Goal: Task Accomplishment & Management: Use online tool/utility

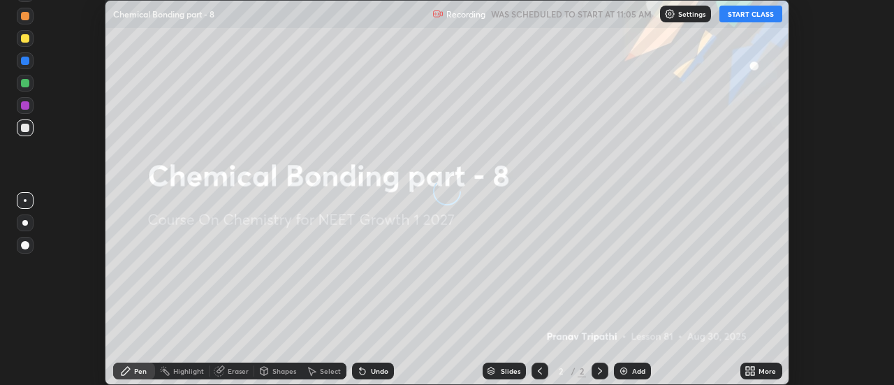
scroll to position [385, 894]
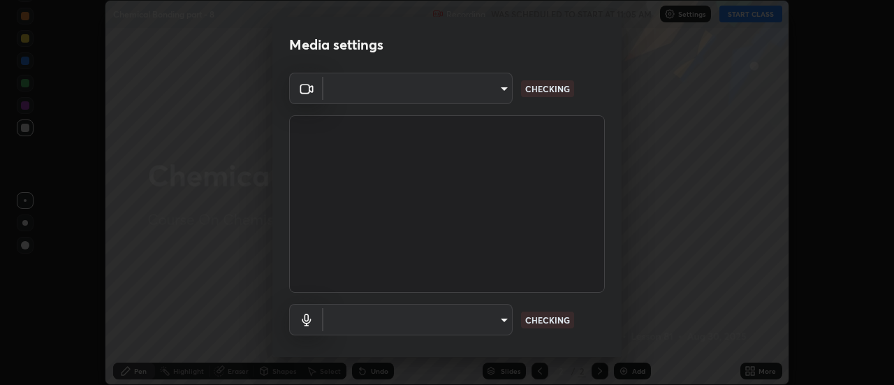
type input "f4ea8680b79eb92e15555447595460d1008e84c9b25948f1cd1a12945e44a0fe"
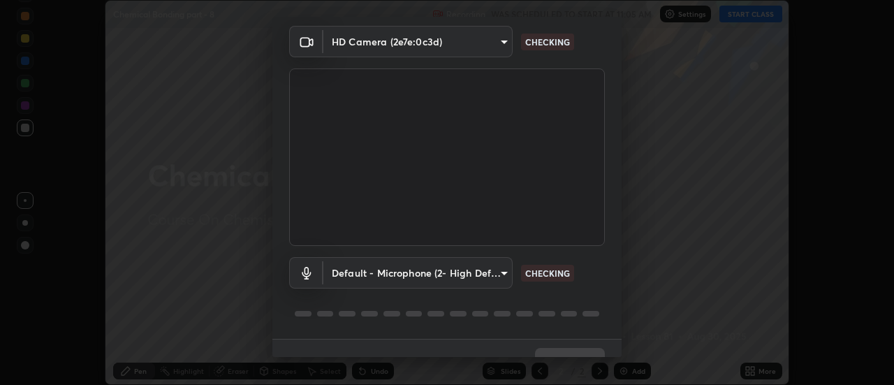
scroll to position [73, 0]
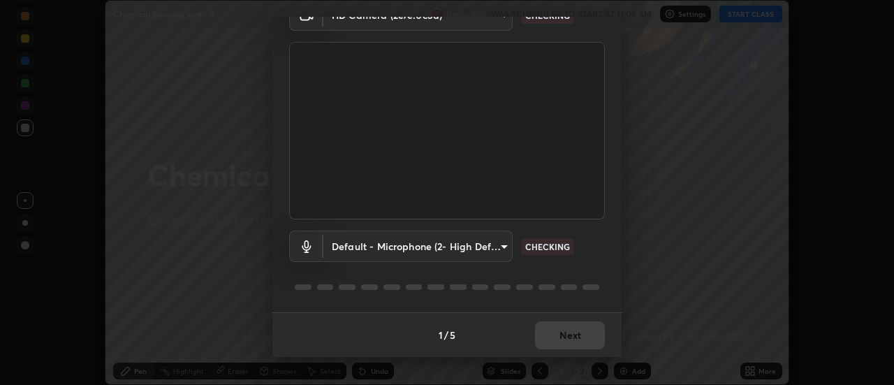
click at [421, 246] on body "Erase all Chemical Bonding part - 8 Recording WAS SCHEDULED TO START AT 11:05 A…" at bounding box center [447, 192] width 894 height 385
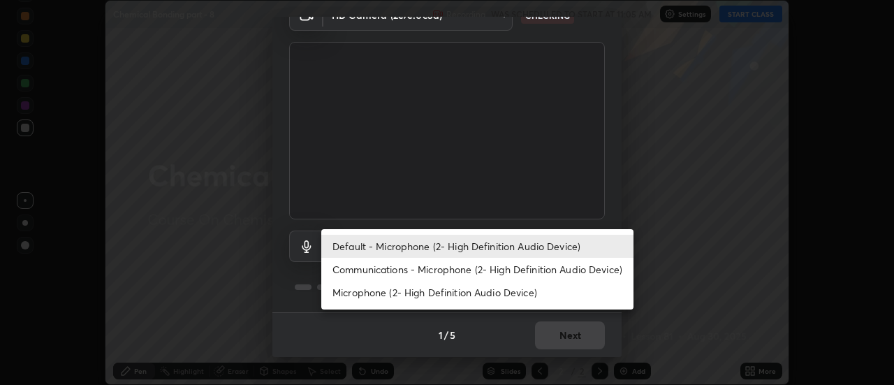
click at [385, 272] on li "Communications - Microphone (2- High Definition Audio Device)" at bounding box center [477, 269] width 312 height 23
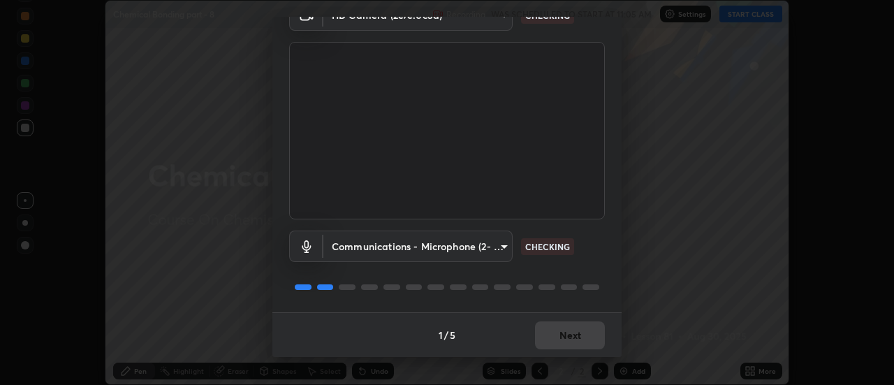
click at [386, 247] on body "Erase all Chemical Bonding part - 8 Recording WAS SCHEDULED TO START AT 11:05 A…" at bounding box center [447, 192] width 894 height 385
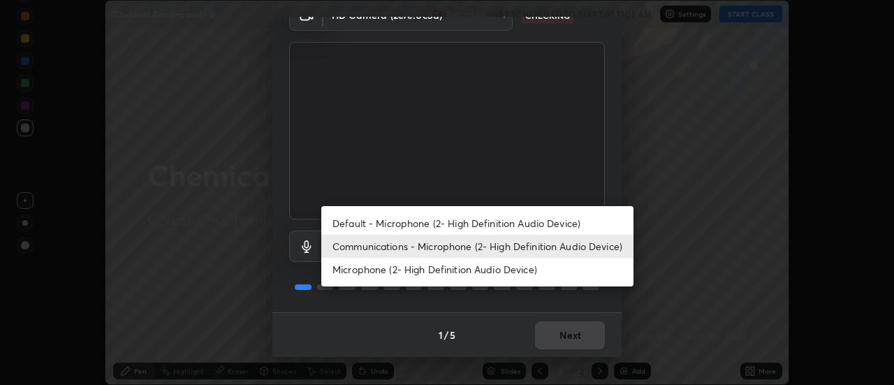
click at [389, 219] on li "Default - Microphone (2- High Definition Audio Device)" at bounding box center [477, 223] width 312 height 23
type input "default"
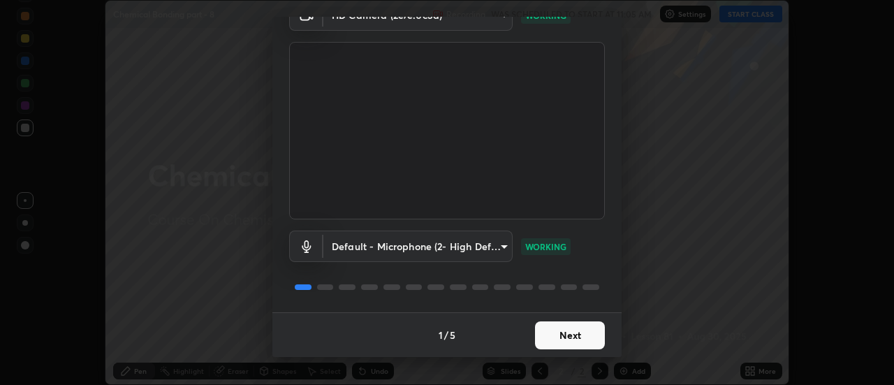
click at [559, 336] on button "Next" at bounding box center [570, 335] width 70 height 28
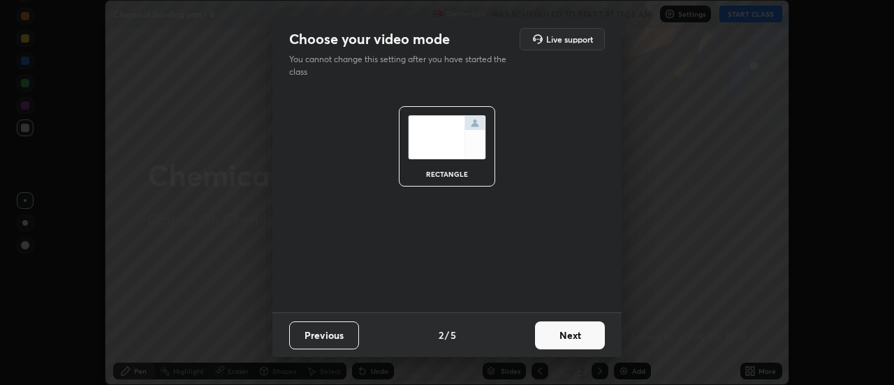
click at [576, 335] on button "Next" at bounding box center [570, 335] width 70 height 28
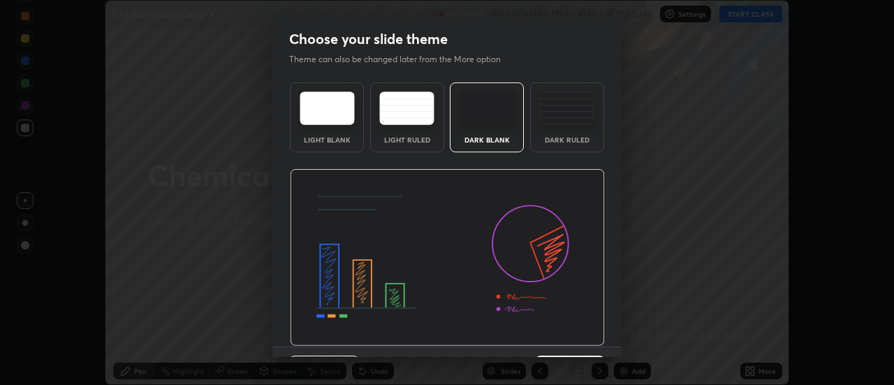
scroll to position [34, 0]
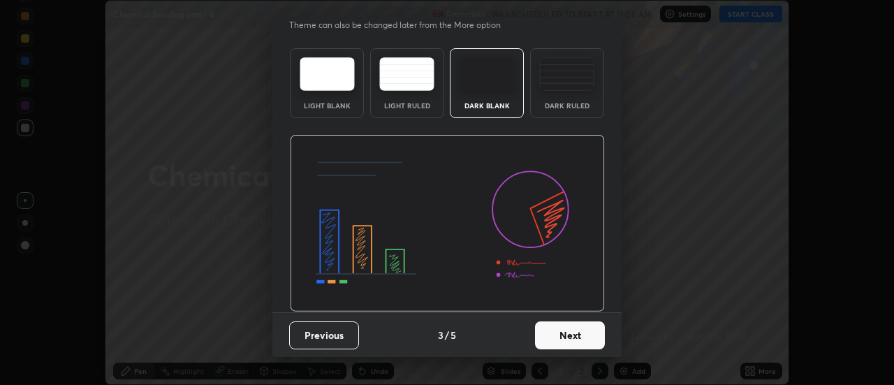
click at [574, 333] on button "Next" at bounding box center [570, 335] width 70 height 28
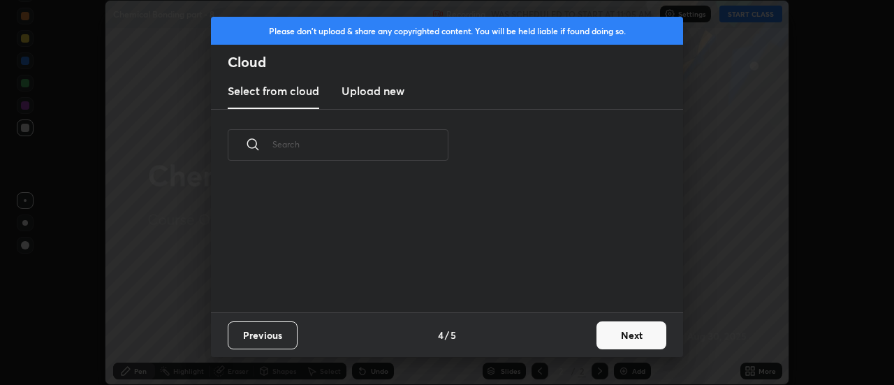
click at [639, 336] on button "Next" at bounding box center [632, 335] width 70 height 28
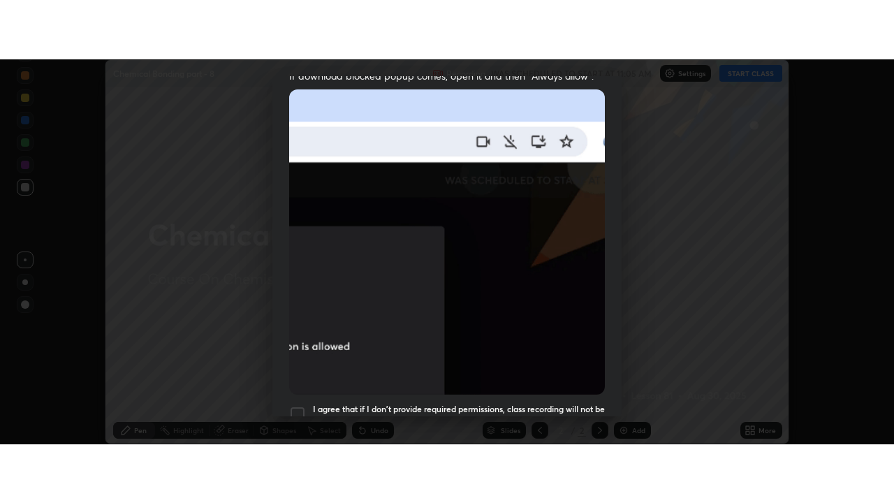
scroll to position [358, 0]
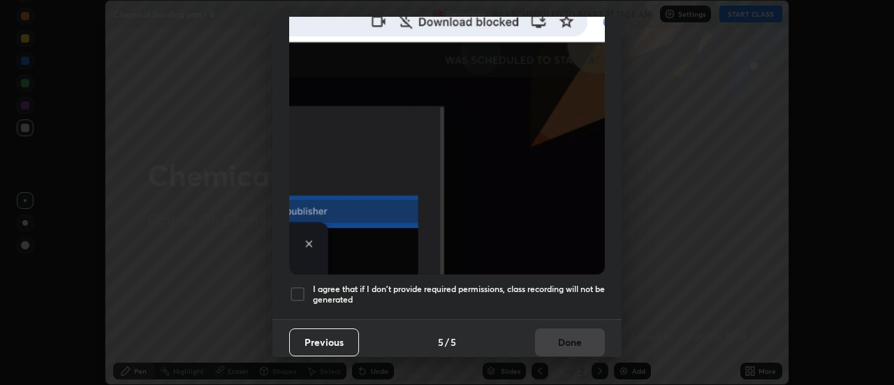
click at [302, 286] on div at bounding box center [297, 294] width 17 height 17
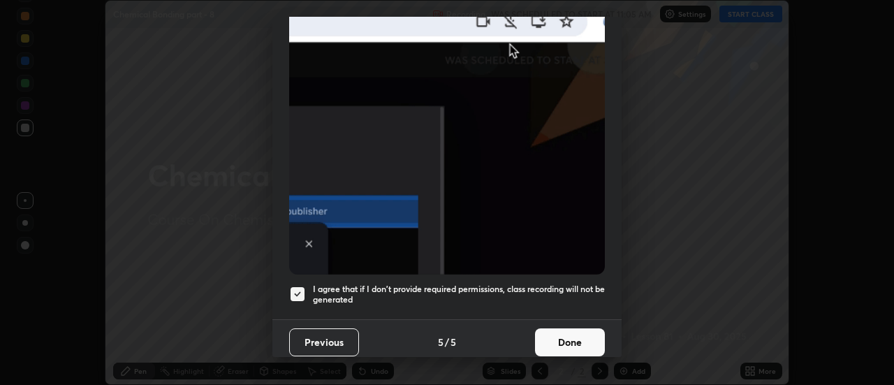
click at [571, 328] on button "Done" at bounding box center [570, 342] width 70 height 28
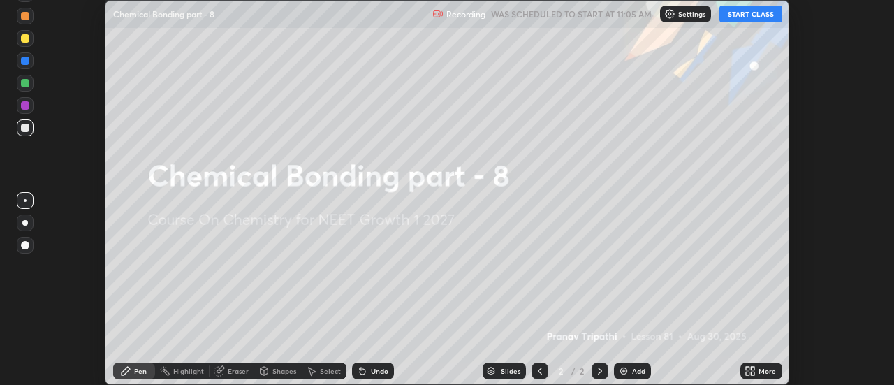
click at [748, 368] on icon at bounding box center [747, 368] width 3 height 3
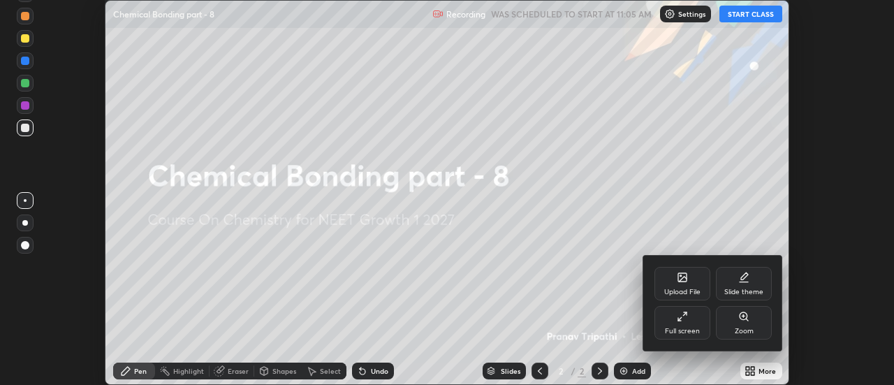
click at [683, 321] on icon at bounding box center [682, 316] width 11 height 11
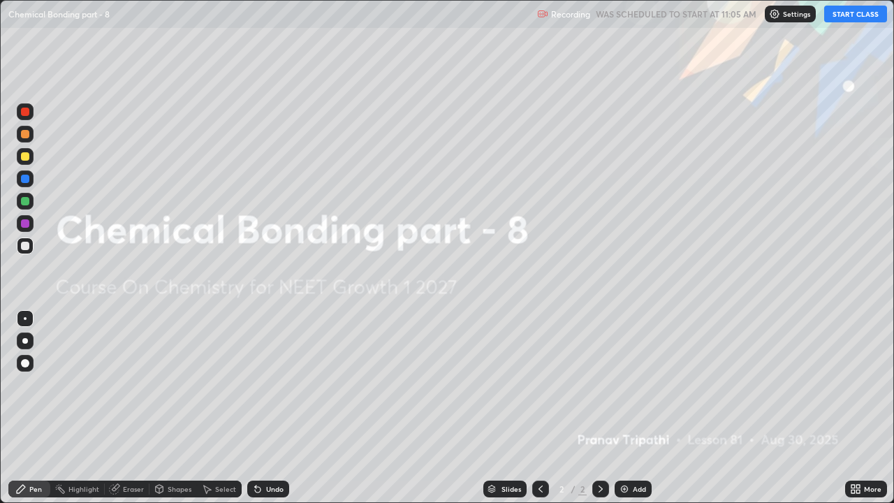
scroll to position [503, 894]
click at [844, 16] on button "START CLASS" at bounding box center [855, 14] width 63 height 17
click at [628, 384] on img at bounding box center [624, 488] width 11 height 11
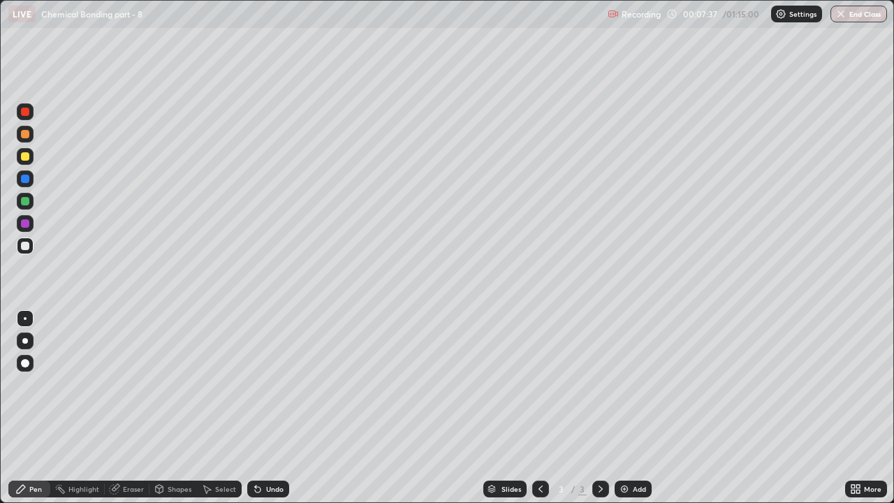
click at [22, 154] on div at bounding box center [25, 156] width 8 height 8
click at [629, 384] on div "Add" at bounding box center [633, 489] width 37 height 17
click at [638, 384] on div "Add" at bounding box center [639, 489] width 13 height 7
click at [28, 203] on div at bounding box center [25, 201] width 8 height 8
click at [25, 159] on div at bounding box center [25, 156] width 8 height 8
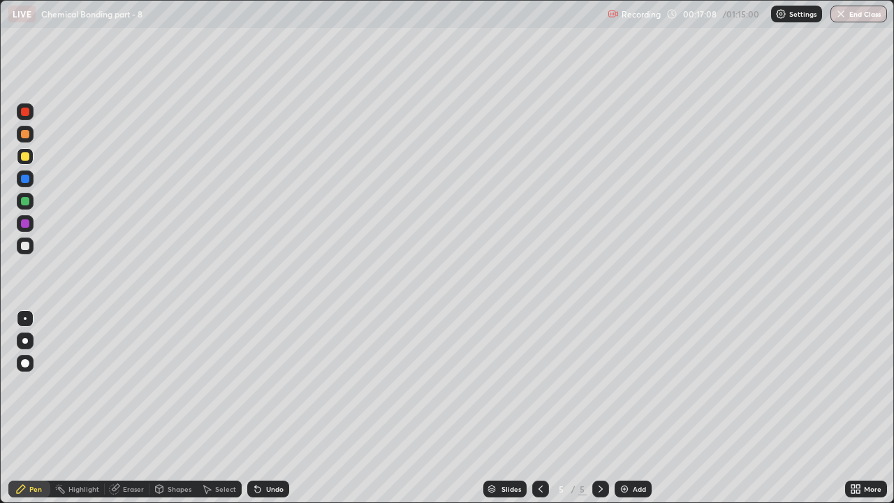
click at [625, 384] on img at bounding box center [624, 488] width 11 height 11
click at [627, 384] on img at bounding box center [624, 488] width 11 height 11
click at [27, 200] on div at bounding box center [25, 201] width 8 height 8
click at [630, 384] on div "Add" at bounding box center [633, 489] width 37 height 17
click at [540, 384] on icon at bounding box center [541, 489] width 4 height 7
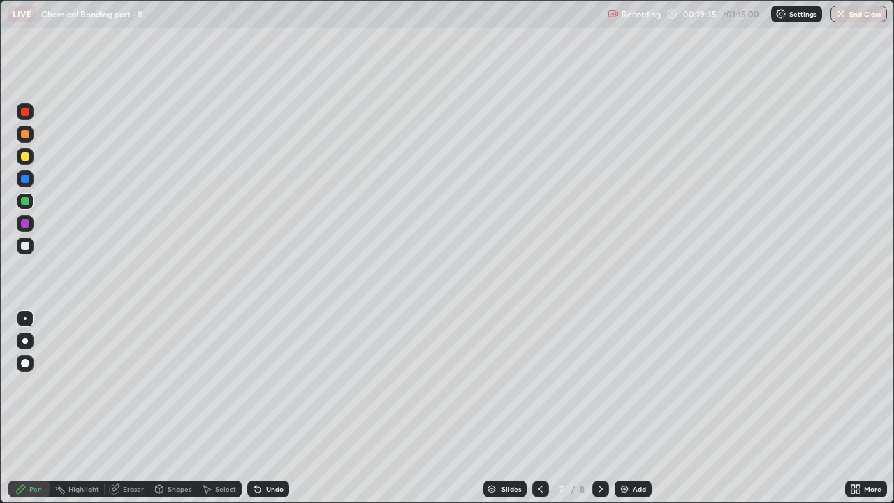
click at [541, 384] on div at bounding box center [540, 489] width 17 height 17
click at [539, 384] on icon at bounding box center [540, 488] width 11 height 11
click at [592, 384] on div at bounding box center [600, 489] width 17 height 17
click at [595, 384] on div at bounding box center [600, 489] width 17 height 17
click at [599, 384] on icon at bounding box center [600, 488] width 11 height 11
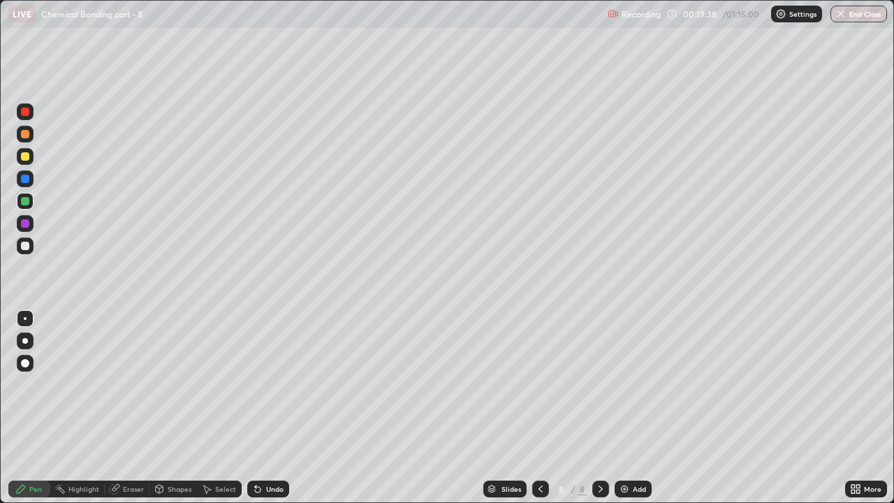
click at [639, 384] on div "Add" at bounding box center [639, 489] width 13 height 7
click at [539, 384] on icon at bounding box center [540, 488] width 11 height 11
click at [624, 384] on img at bounding box center [624, 488] width 11 height 11
click at [31, 248] on div at bounding box center [25, 246] width 17 height 17
click at [22, 220] on div at bounding box center [25, 223] width 8 height 8
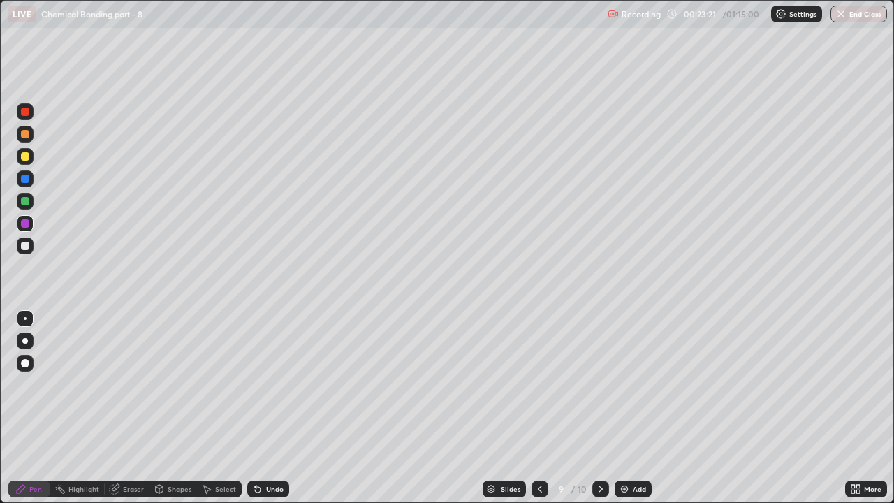
click at [24, 246] on div at bounding box center [25, 246] width 8 height 8
click at [27, 222] on div at bounding box center [25, 223] width 8 height 8
click at [27, 200] on div at bounding box center [25, 201] width 8 height 8
click at [629, 384] on div "Add" at bounding box center [633, 489] width 37 height 17
click at [29, 153] on div at bounding box center [25, 156] width 17 height 17
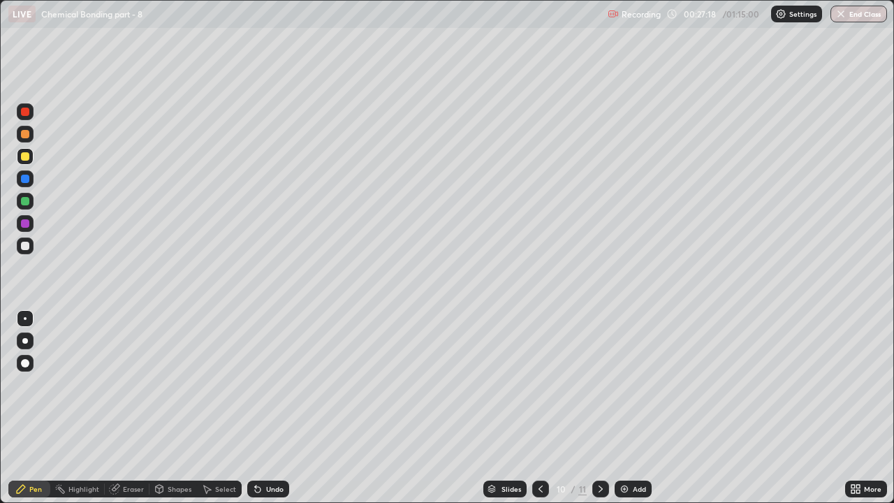
click at [30, 201] on div at bounding box center [25, 201] width 17 height 17
click at [23, 247] on div at bounding box center [25, 246] width 8 height 8
click at [131, 384] on div "Eraser" at bounding box center [127, 489] width 45 height 17
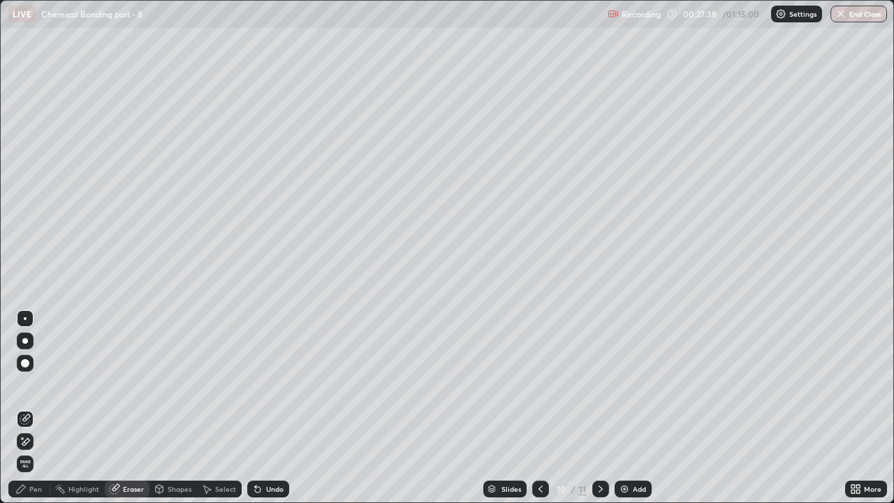
click at [33, 384] on div "Pen" at bounding box center [35, 489] width 13 height 7
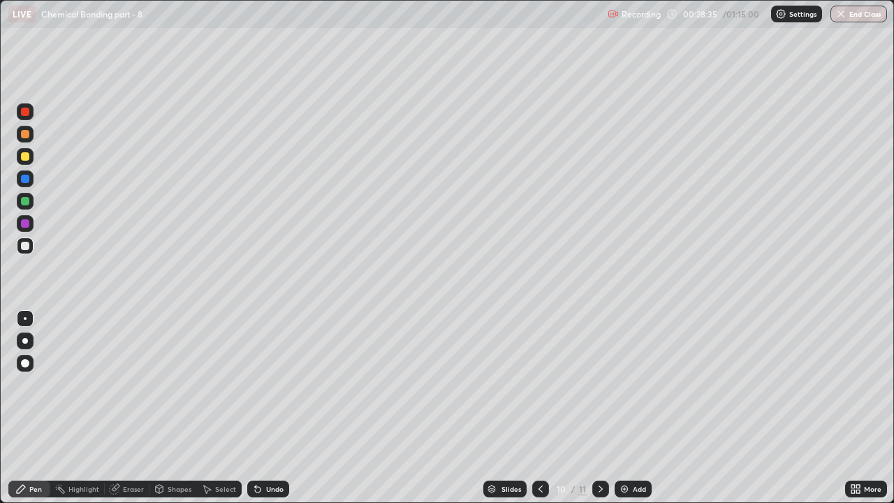
click at [629, 384] on div "Add" at bounding box center [633, 489] width 37 height 17
click at [23, 138] on div at bounding box center [25, 134] width 8 height 8
click at [28, 224] on div at bounding box center [25, 223] width 8 height 8
click at [134, 384] on div "Eraser" at bounding box center [133, 489] width 21 height 7
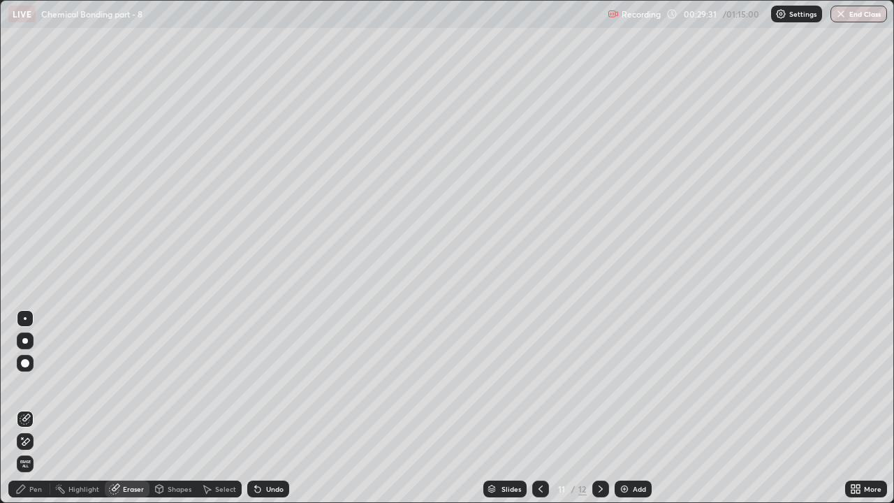
click at [45, 384] on div "Pen" at bounding box center [29, 489] width 42 height 17
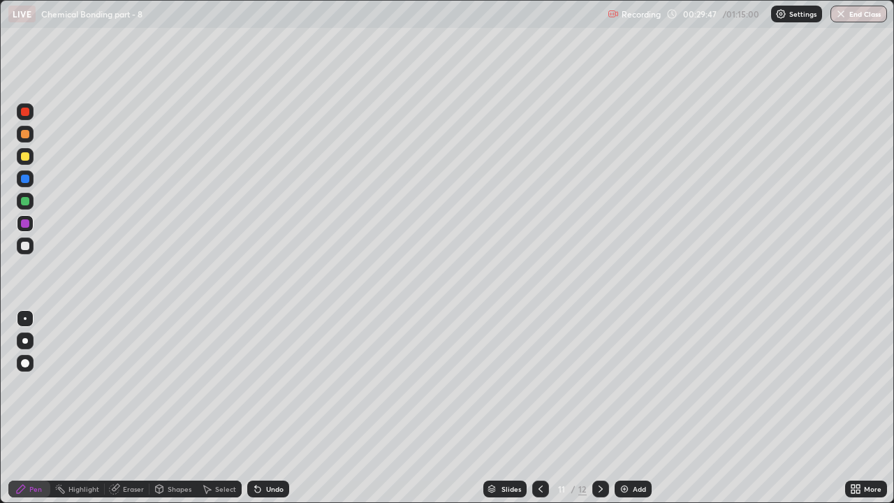
click at [24, 247] on div at bounding box center [25, 246] width 8 height 8
click at [28, 223] on div at bounding box center [25, 223] width 8 height 8
click at [24, 246] on div at bounding box center [25, 246] width 8 height 8
click at [538, 384] on icon at bounding box center [540, 488] width 11 height 11
click at [633, 384] on div "Add" at bounding box center [639, 489] width 13 height 7
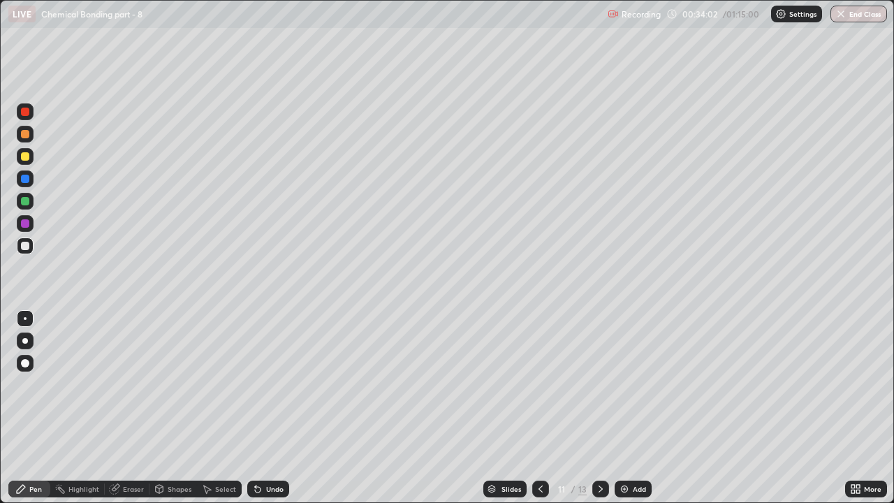
click at [22, 158] on div at bounding box center [25, 156] width 8 height 8
click at [27, 202] on div at bounding box center [25, 201] width 8 height 8
click at [26, 157] on div at bounding box center [25, 156] width 8 height 8
click at [26, 202] on div at bounding box center [25, 201] width 8 height 8
click at [636, 384] on div "Add" at bounding box center [639, 489] width 13 height 7
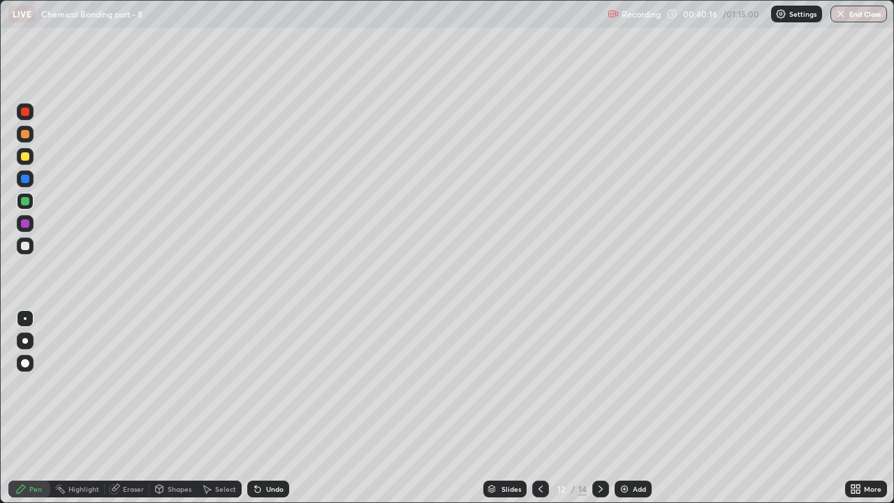
click at [25, 176] on div at bounding box center [25, 179] width 8 height 8
click at [539, 384] on icon at bounding box center [540, 488] width 11 height 11
click at [27, 155] on div at bounding box center [25, 156] width 8 height 8
click at [26, 135] on div at bounding box center [25, 134] width 8 height 8
click at [600, 384] on icon at bounding box center [601, 489] width 4 height 7
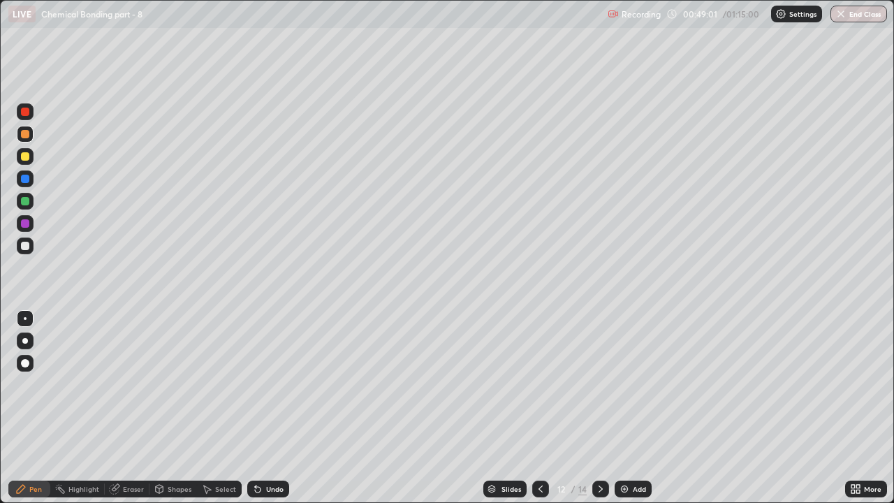
click at [541, 384] on icon at bounding box center [541, 489] width 4 height 7
click at [605, 384] on div at bounding box center [600, 489] width 17 height 17
click at [535, 384] on icon at bounding box center [540, 488] width 11 height 11
click at [606, 384] on div at bounding box center [600, 489] width 17 height 17
click at [636, 384] on div "Add" at bounding box center [639, 489] width 13 height 7
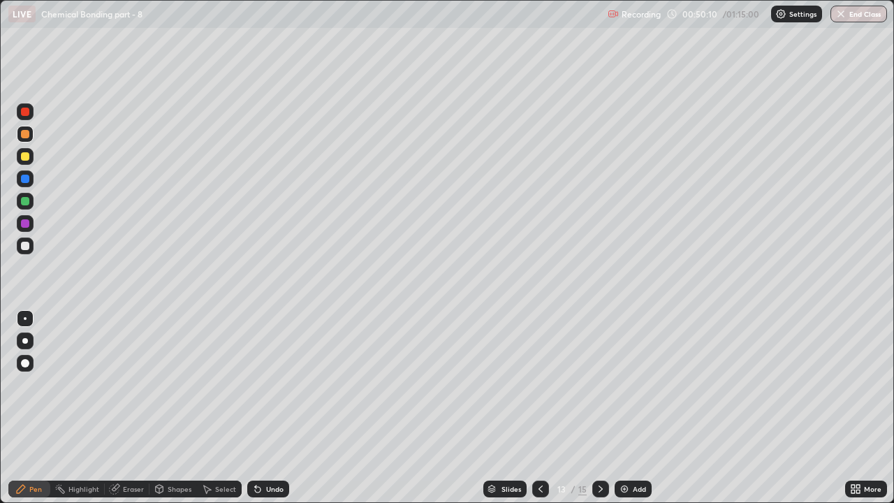
click at [24, 247] on div at bounding box center [25, 246] width 8 height 8
click at [131, 384] on div "Eraser" at bounding box center [133, 489] width 21 height 7
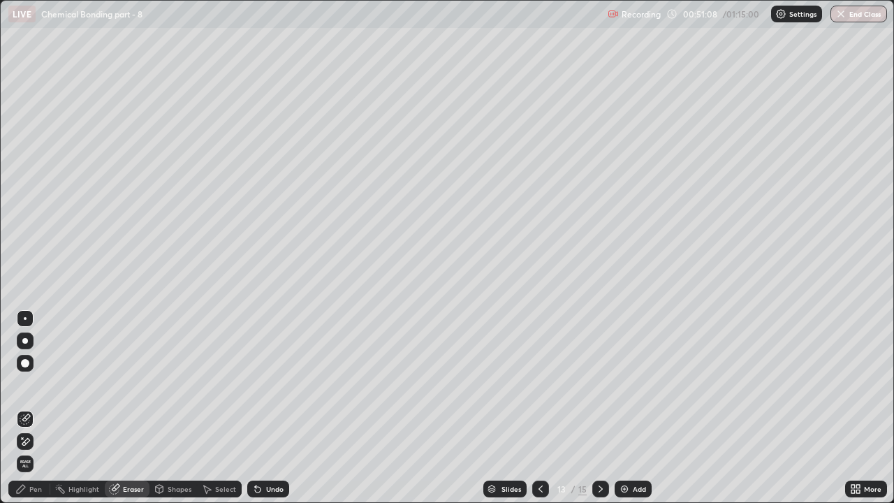
click at [36, 384] on div "Pen" at bounding box center [35, 489] width 13 height 7
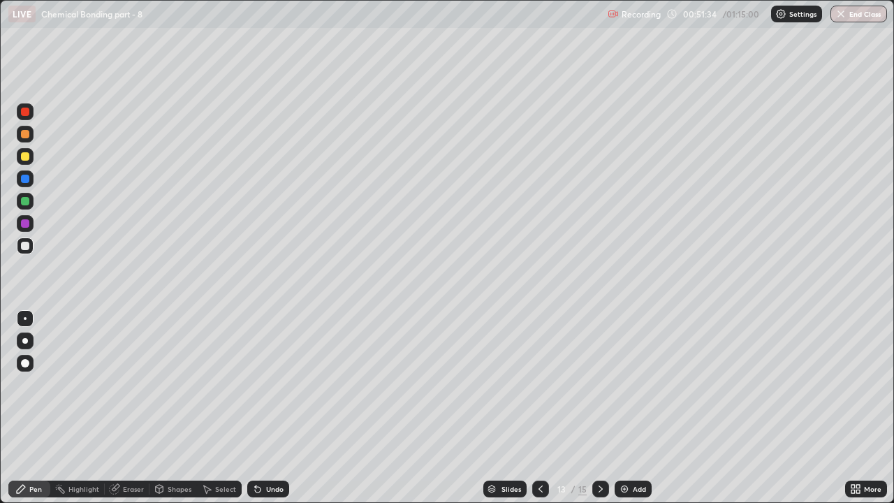
click at [29, 154] on div at bounding box center [25, 156] width 8 height 8
click at [539, 384] on icon at bounding box center [540, 488] width 11 height 11
click at [541, 384] on icon at bounding box center [540, 488] width 11 height 11
click at [601, 384] on icon at bounding box center [600, 488] width 11 height 11
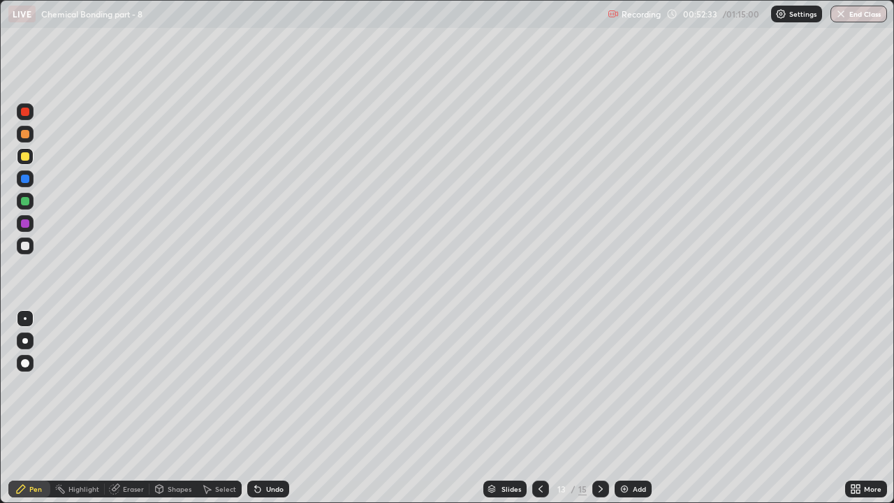
click at [29, 204] on div at bounding box center [25, 201] width 17 height 17
click at [31, 158] on div at bounding box center [25, 156] width 17 height 17
click at [24, 201] on div at bounding box center [25, 201] width 8 height 8
click at [628, 384] on img at bounding box center [624, 488] width 11 height 11
click at [30, 162] on div at bounding box center [25, 156] width 17 height 17
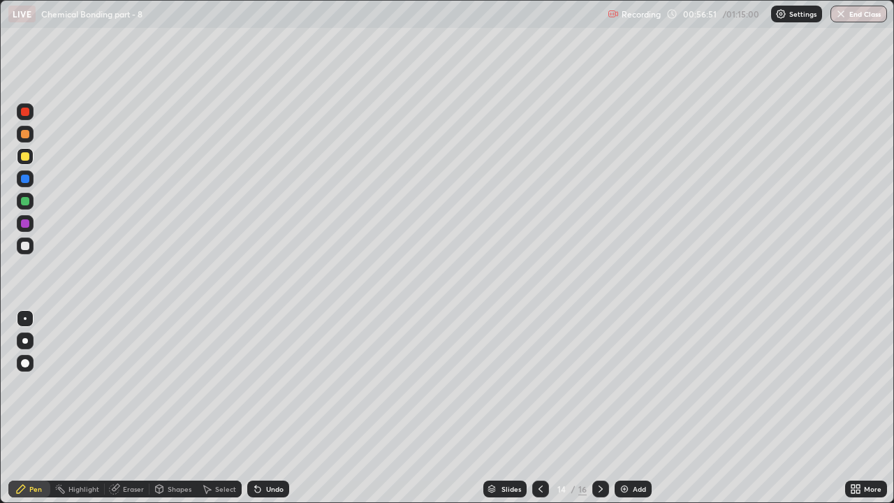
click at [131, 384] on div "Eraser" at bounding box center [127, 489] width 45 height 17
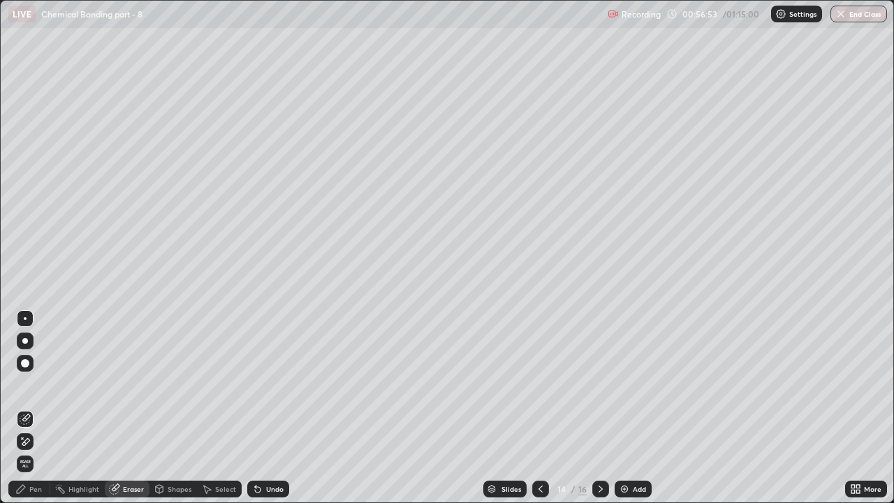
click at [31, 384] on div "Pen" at bounding box center [35, 489] width 13 height 7
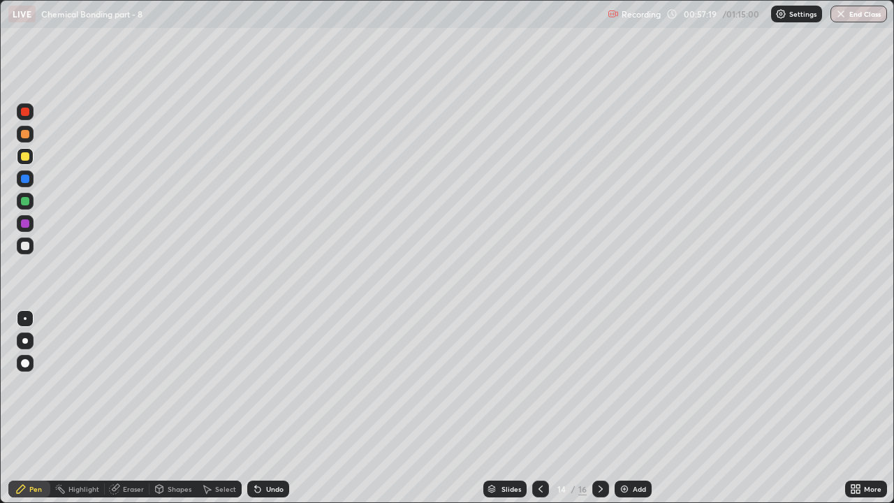
click at [124, 384] on div "Eraser" at bounding box center [133, 489] width 21 height 7
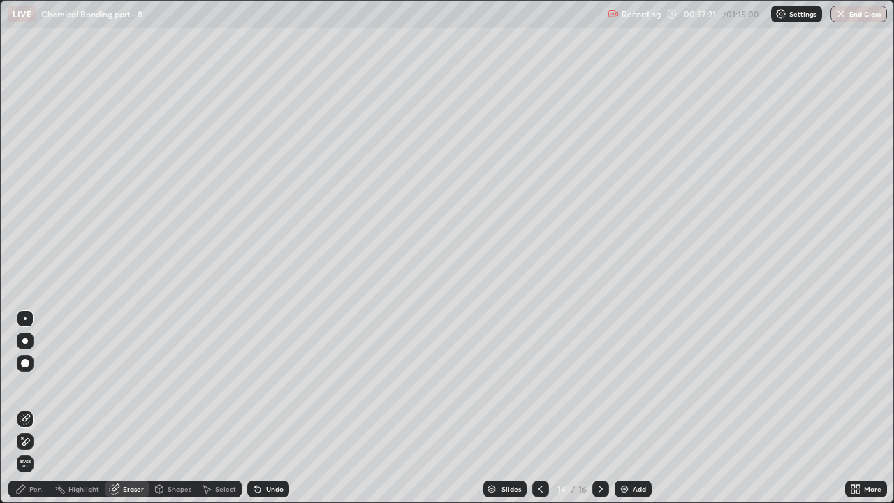
click at [36, 384] on div "Pen" at bounding box center [35, 489] width 13 height 7
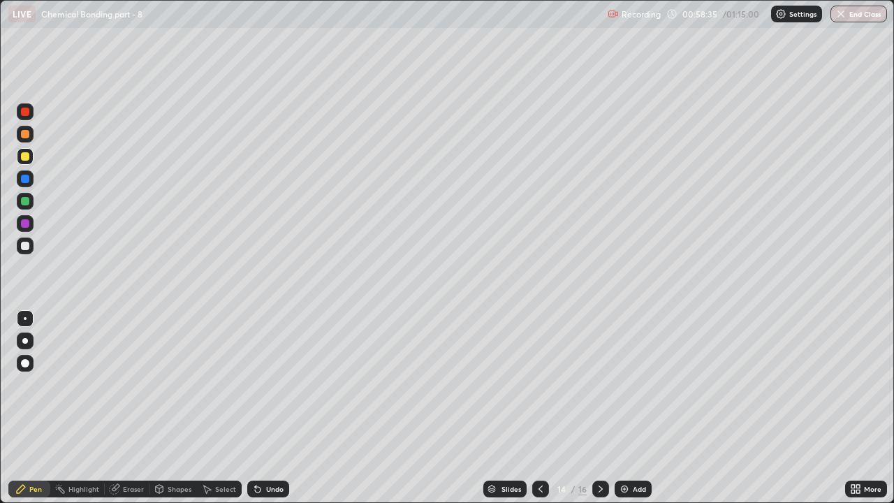
click at [30, 201] on div at bounding box center [25, 201] width 17 height 17
click at [124, 384] on div "Eraser" at bounding box center [133, 489] width 21 height 7
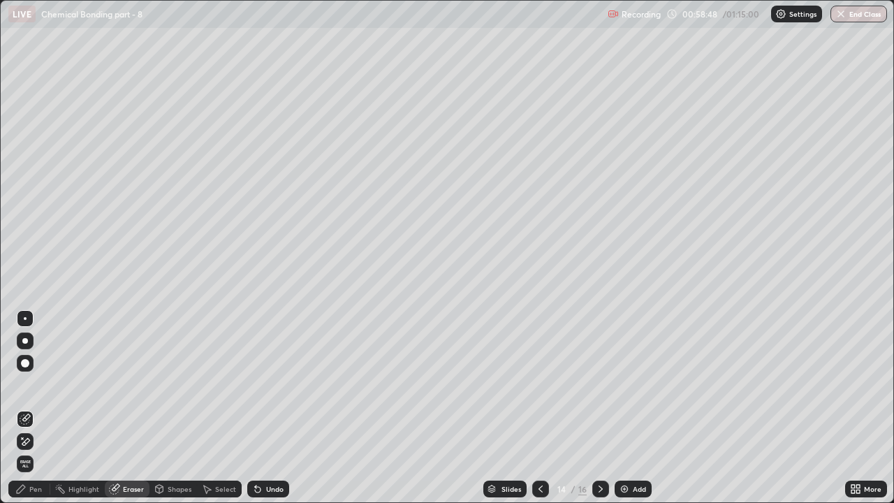
click at [39, 384] on div "Pen" at bounding box center [35, 489] width 13 height 7
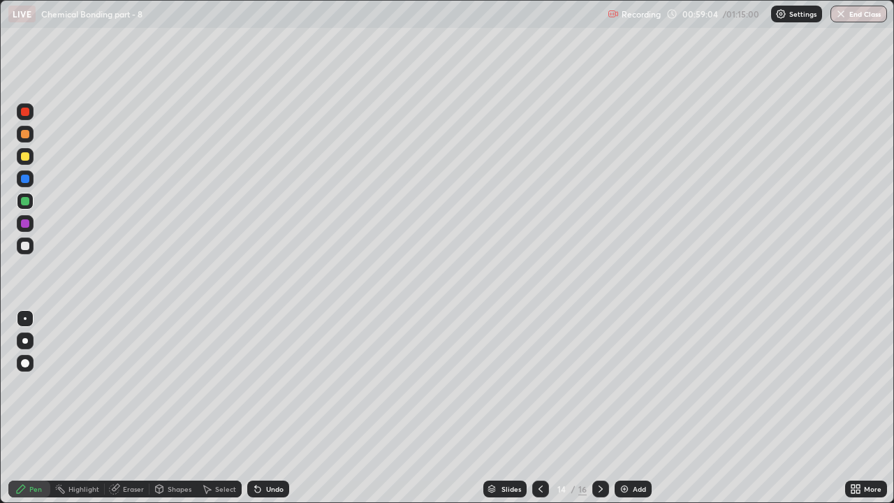
click at [28, 134] on div at bounding box center [25, 134] width 8 height 8
click at [541, 384] on icon at bounding box center [540, 488] width 11 height 11
click at [26, 179] on div at bounding box center [25, 179] width 8 height 8
click at [595, 384] on div at bounding box center [600, 489] width 17 height 17
click at [629, 384] on div "Add" at bounding box center [633, 489] width 37 height 17
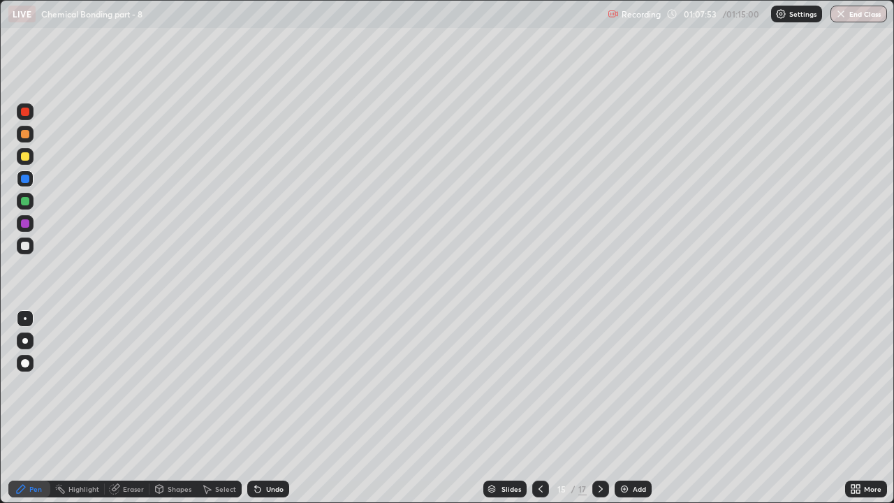
click at [28, 248] on div at bounding box center [25, 246] width 8 height 8
click at [129, 384] on div "Eraser" at bounding box center [133, 489] width 21 height 7
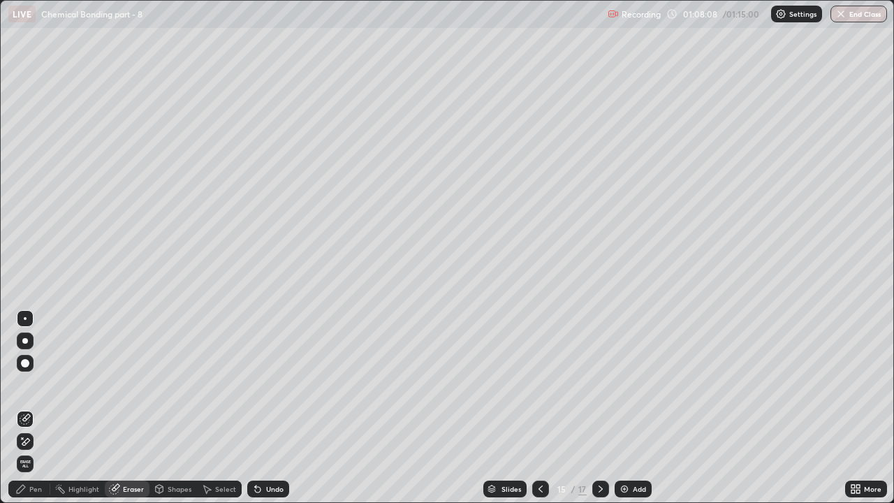
click at [34, 384] on div "Pen" at bounding box center [29, 489] width 42 height 17
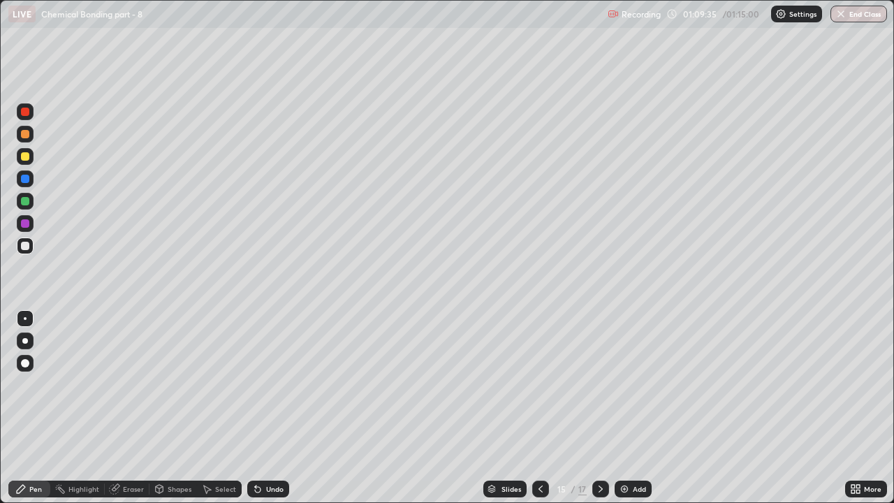
click at [131, 384] on div "Eraser" at bounding box center [127, 489] width 45 height 17
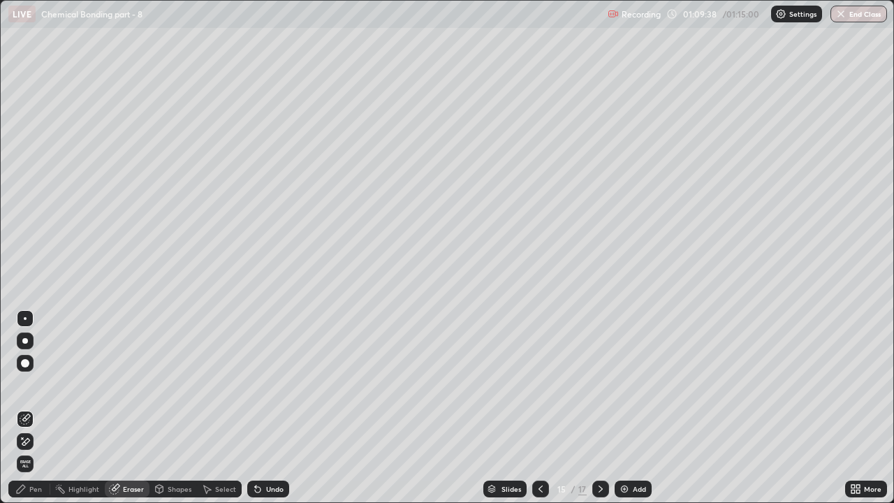
click at [34, 384] on div "Pen" at bounding box center [29, 489] width 42 height 17
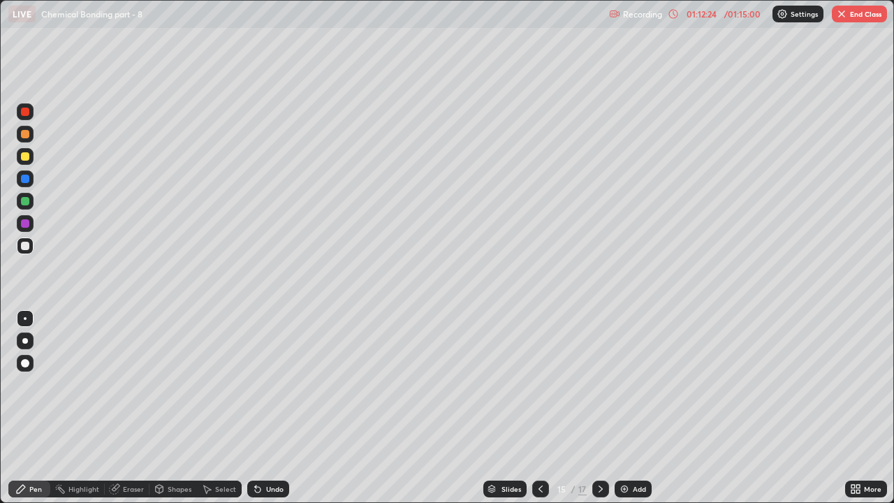
click at [858, 15] on button "End Class" at bounding box center [859, 14] width 55 height 17
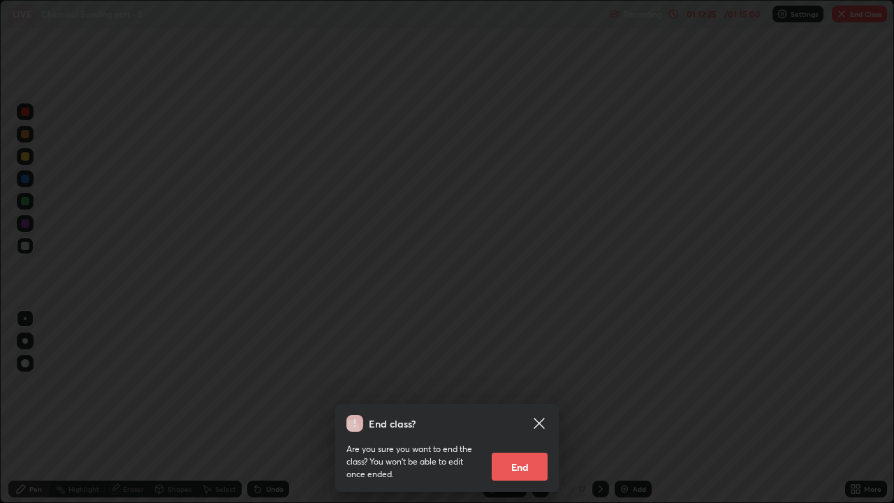
click at [525, 384] on button "End" at bounding box center [520, 467] width 56 height 28
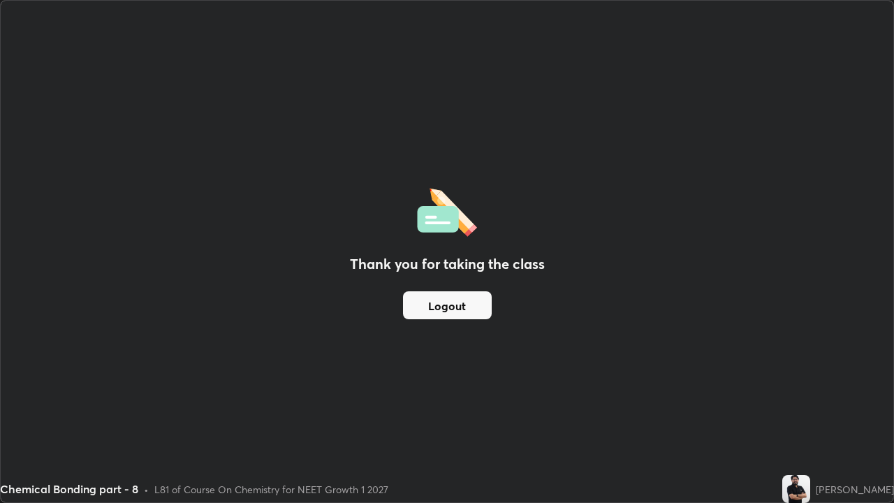
click at [431, 317] on button "Logout" at bounding box center [447, 305] width 89 height 28
